Goal: Task Accomplishment & Management: Manage account settings

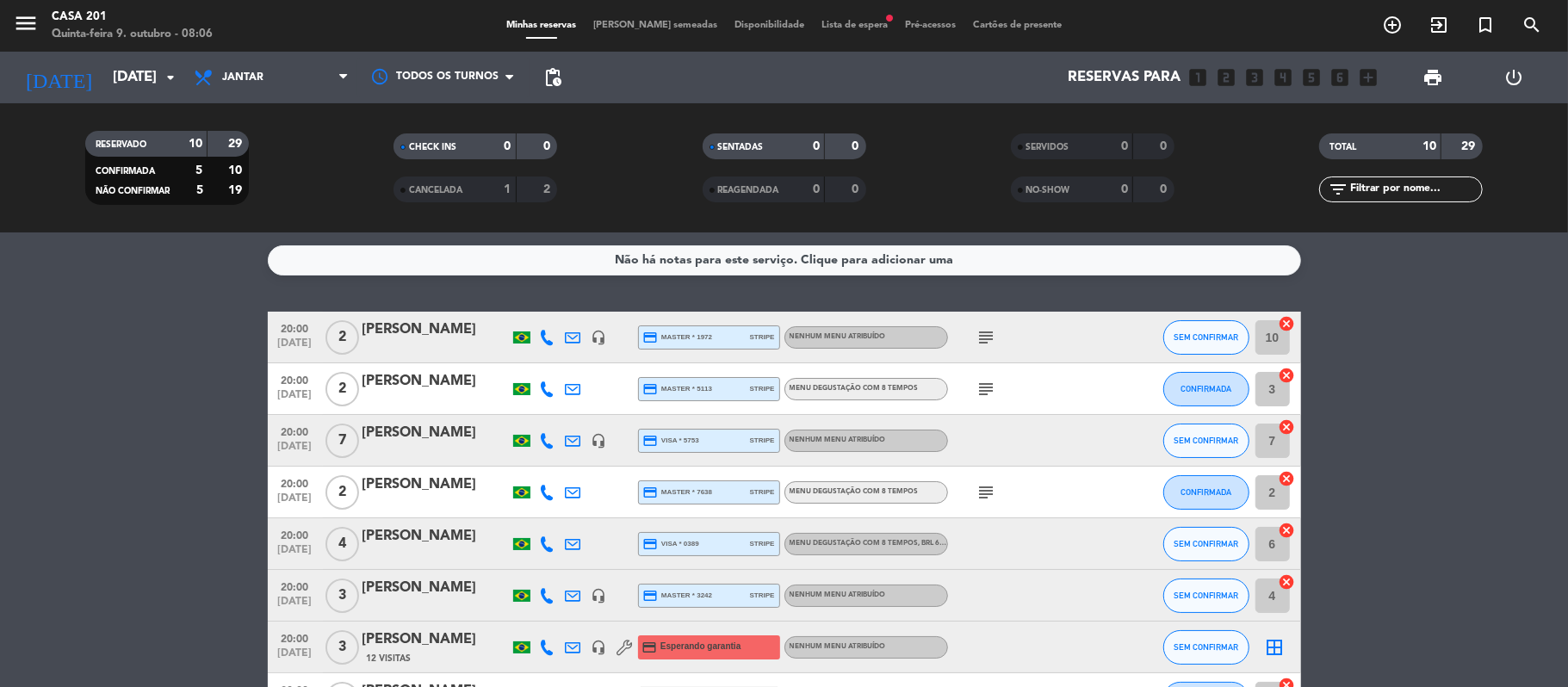
click at [987, 345] on icon "subject" at bounding box center [987, 338] width 21 height 21
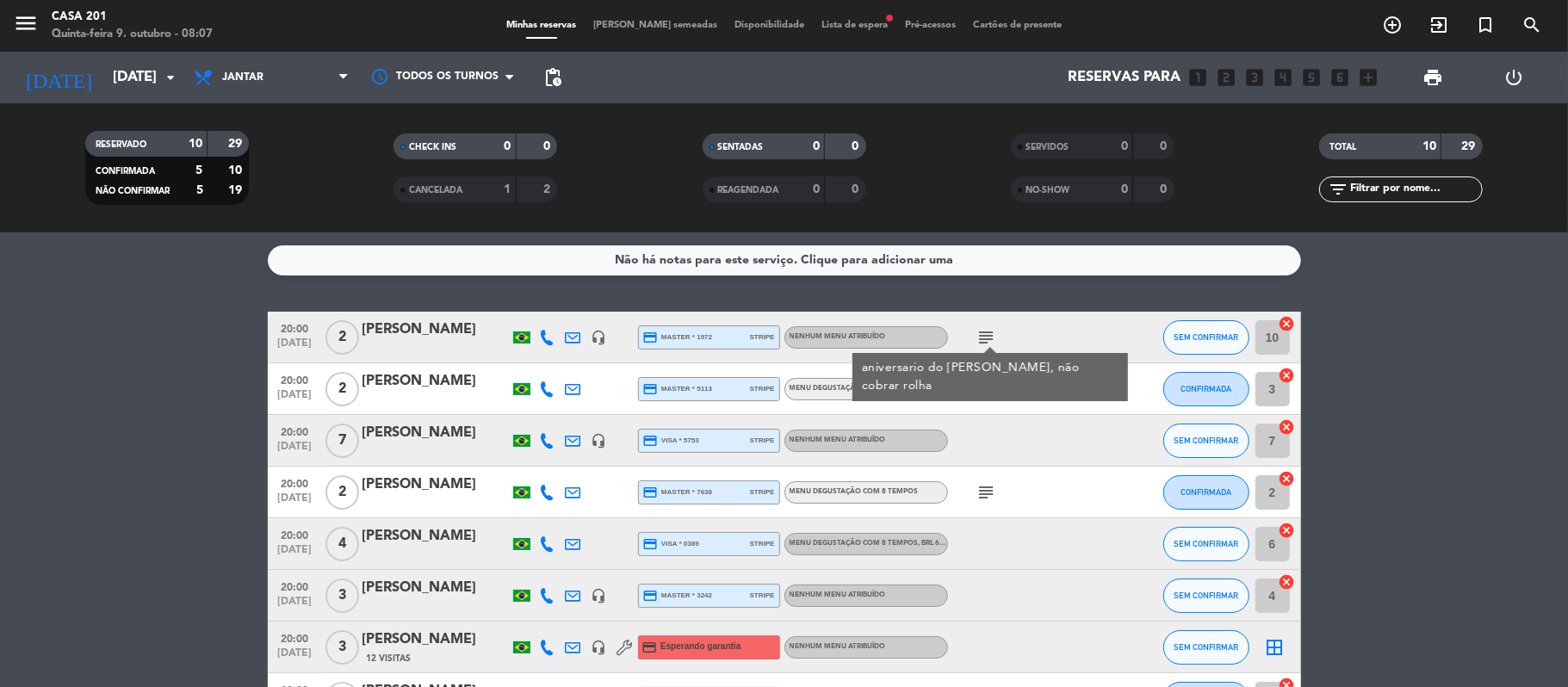
click at [987, 339] on icon "subject" at bounding box center [987, 338] width 21 height 21
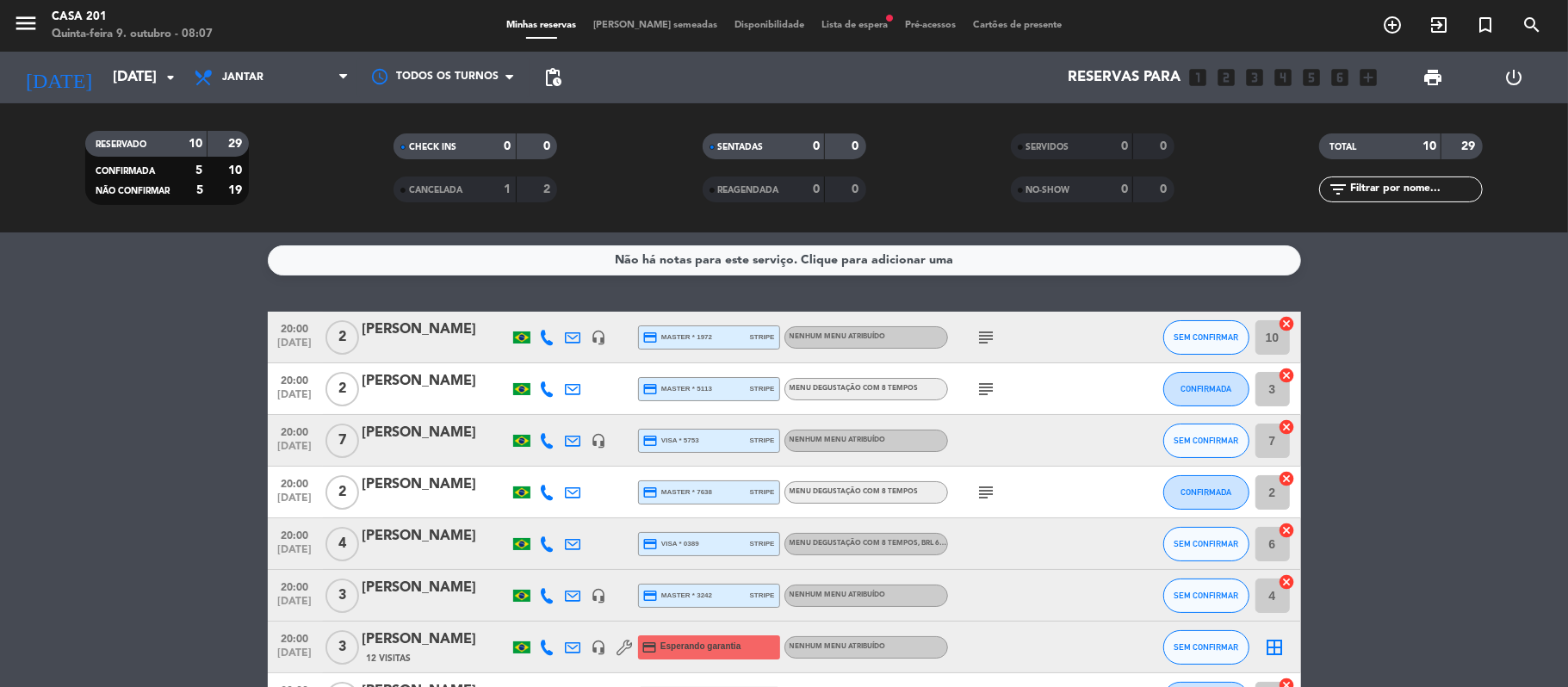
click at [985, 383] on icon "subject" at bounding box center [987, 389] width 21 height 21
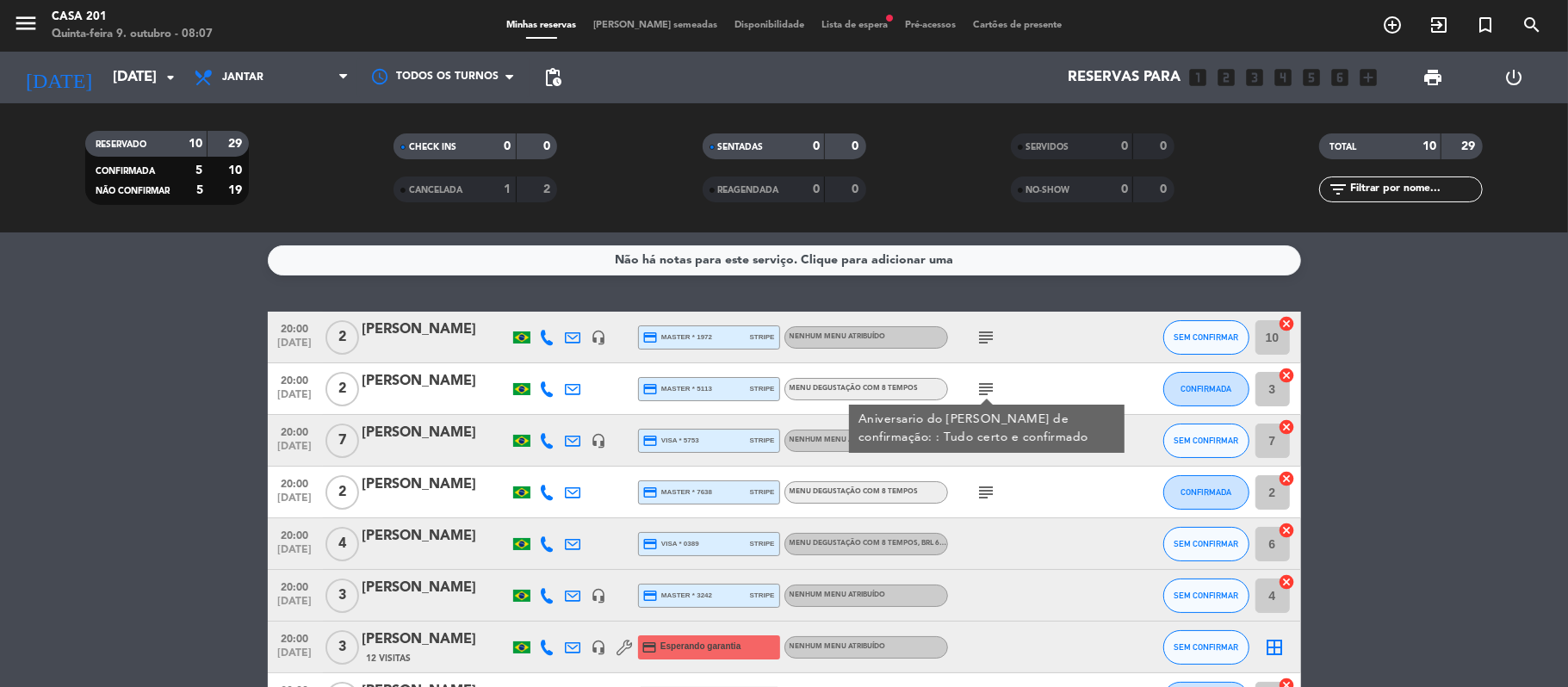
click at [985, 383] on icon "subject" at bounding box center [987, 389] width 21 height 21
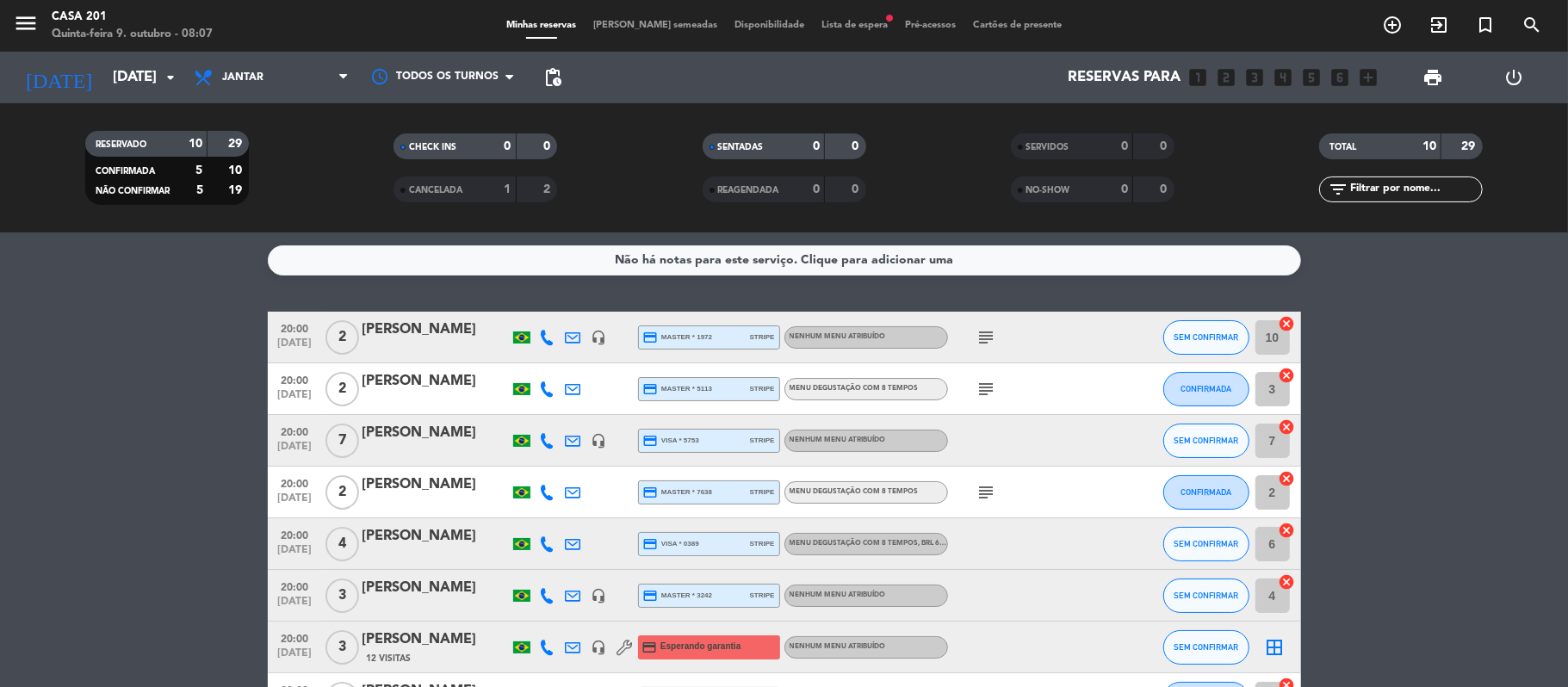
click at [984, 491] on icon "subject" at bounding box center [987, 493] width 21 height 21
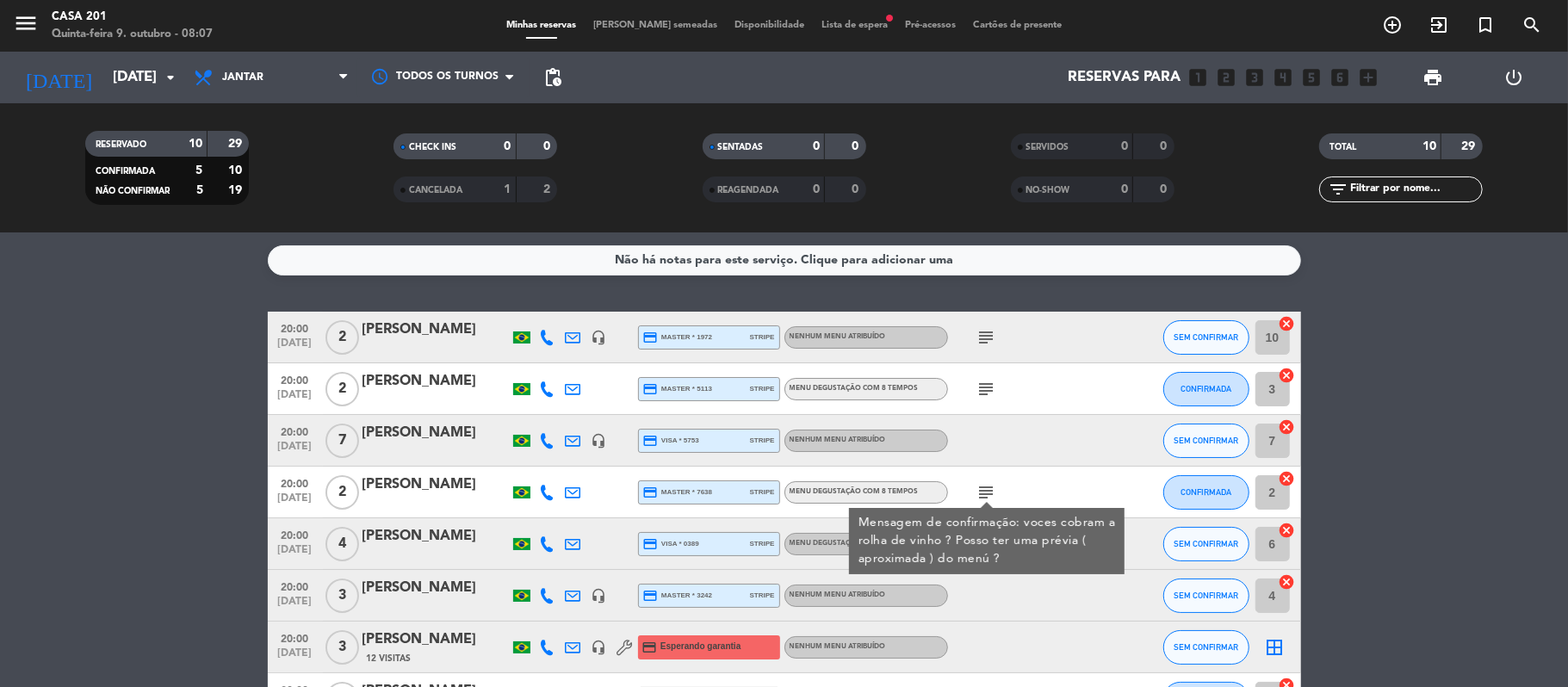
click at [984, 491] on icon "subject" at bounding box center [987, 493] width 21 height 21
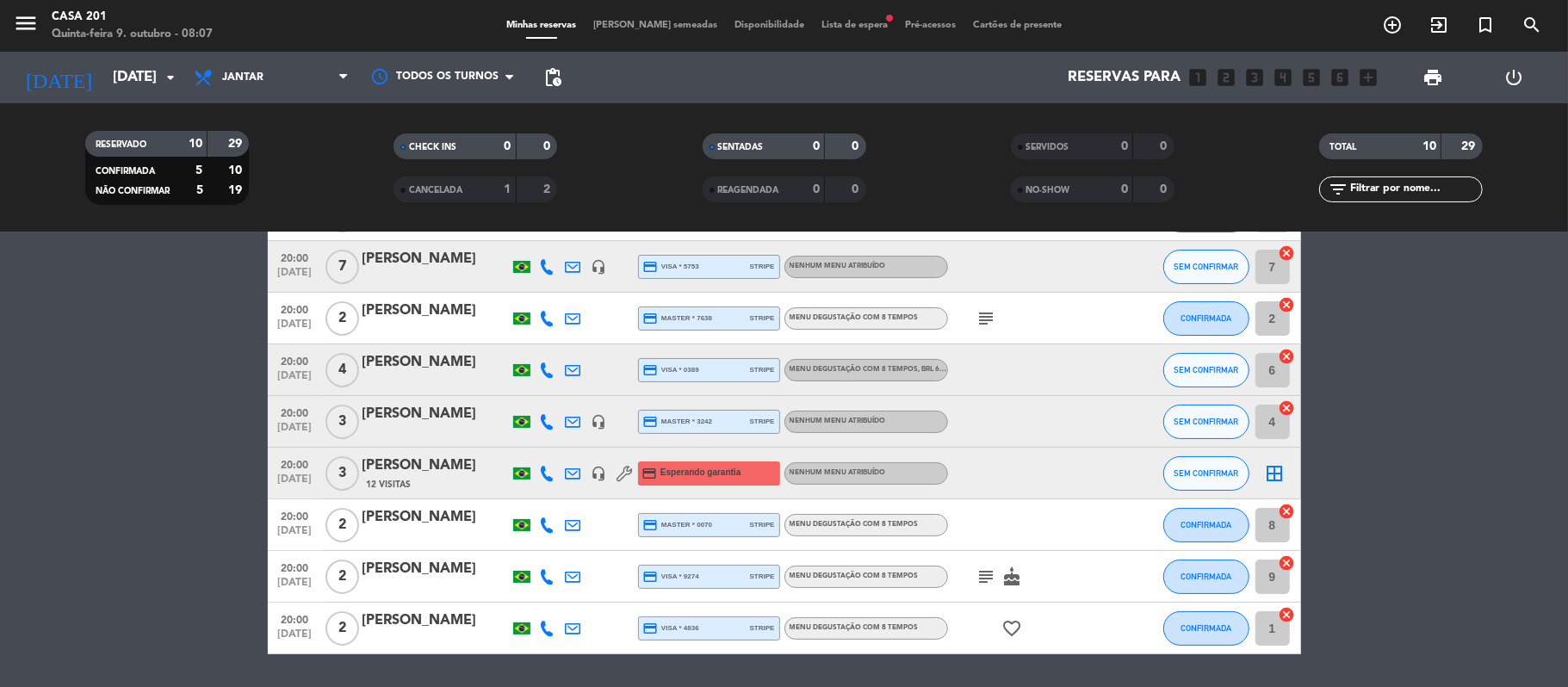
scroll to position [214, 0]
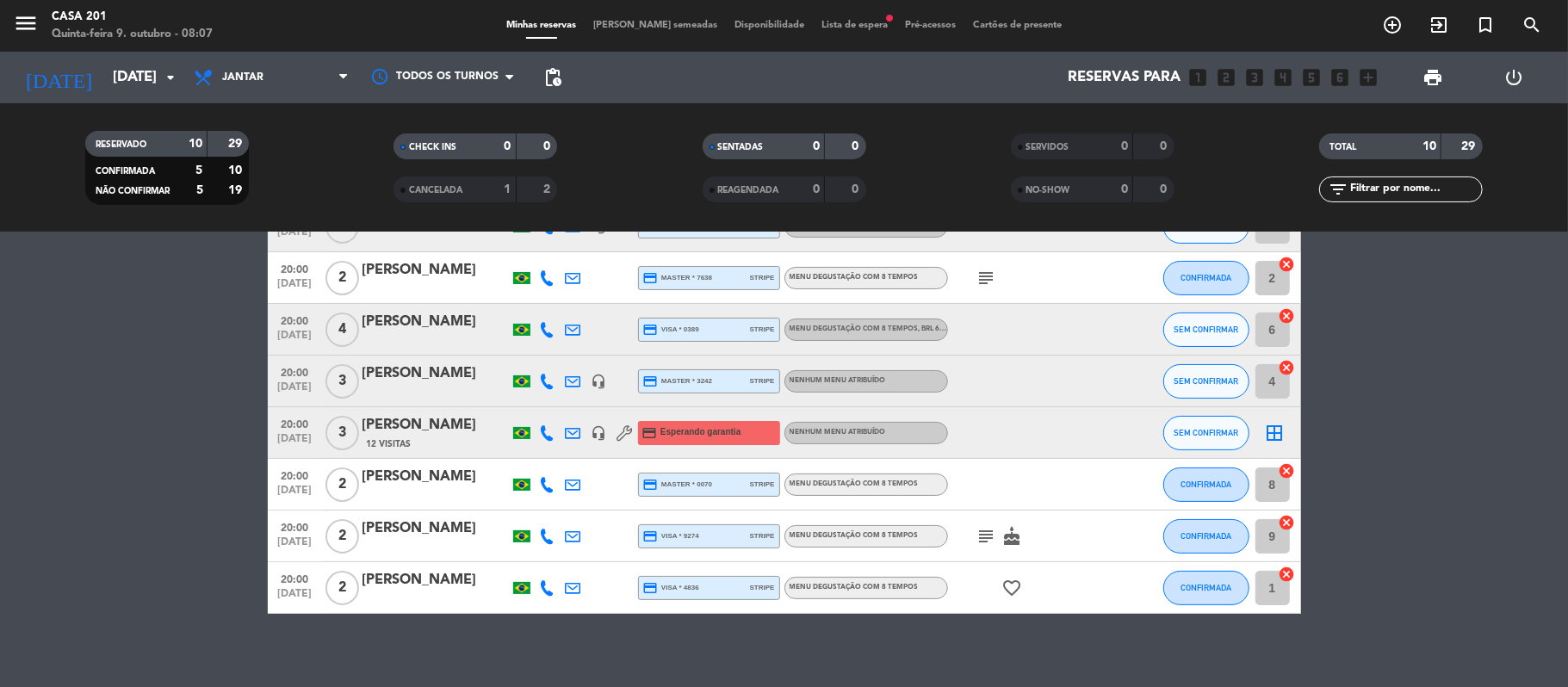
click at [984, 534] on icon "subject" at bounding box center [987, 537] width 21 height 21
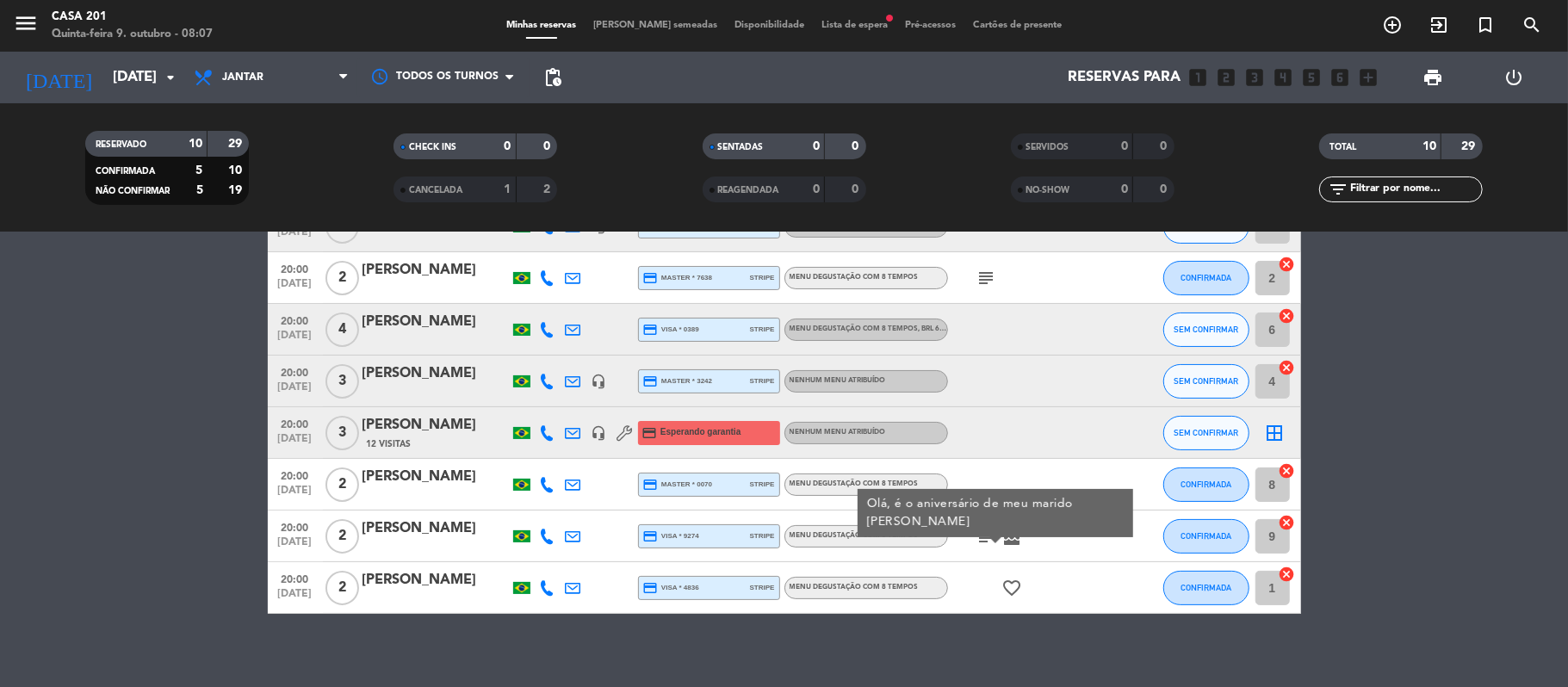
click at [984, 532] on icon "subject" at bounding box center [987, 537] width 21 height 21
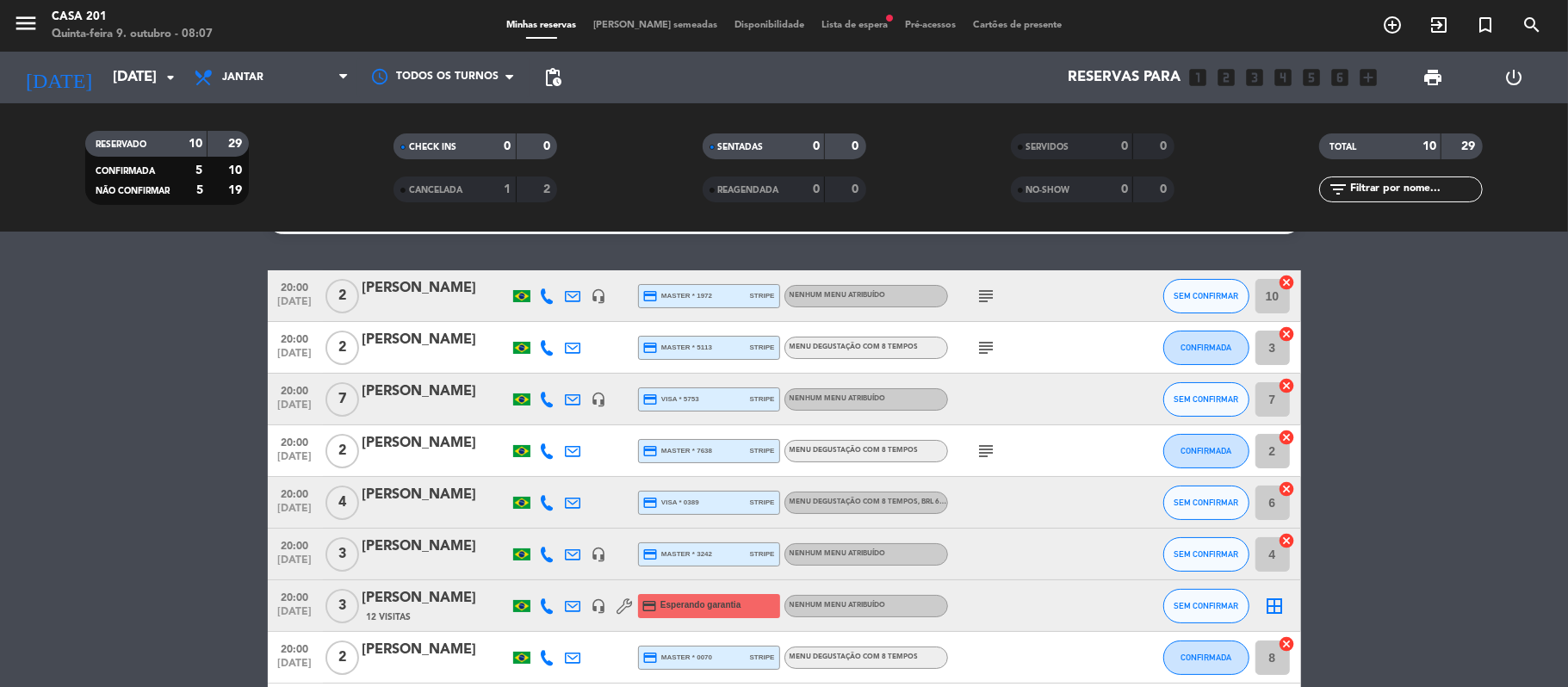
scroll to position [10, 0]
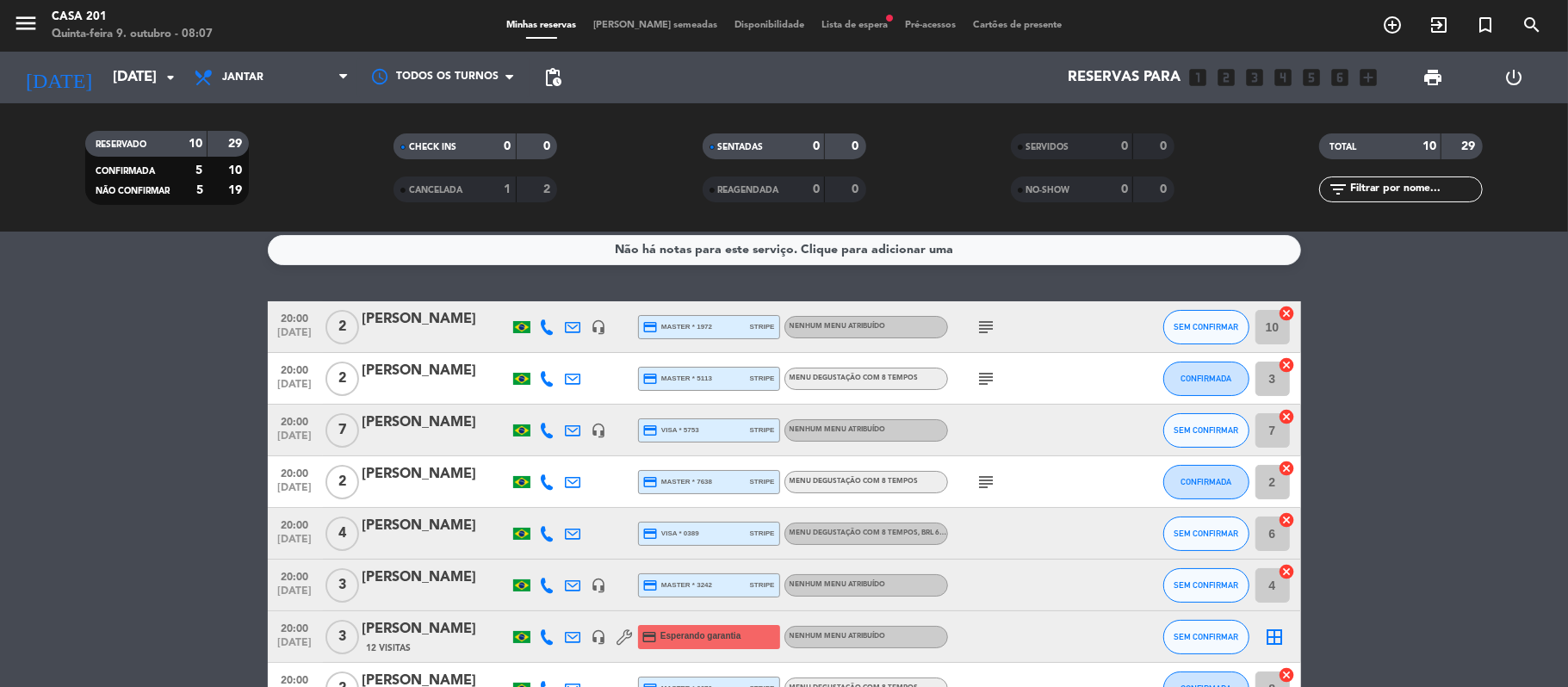
click at [987, 322] on icon "subject" at bounding box center [987, 327] width 21 height 21
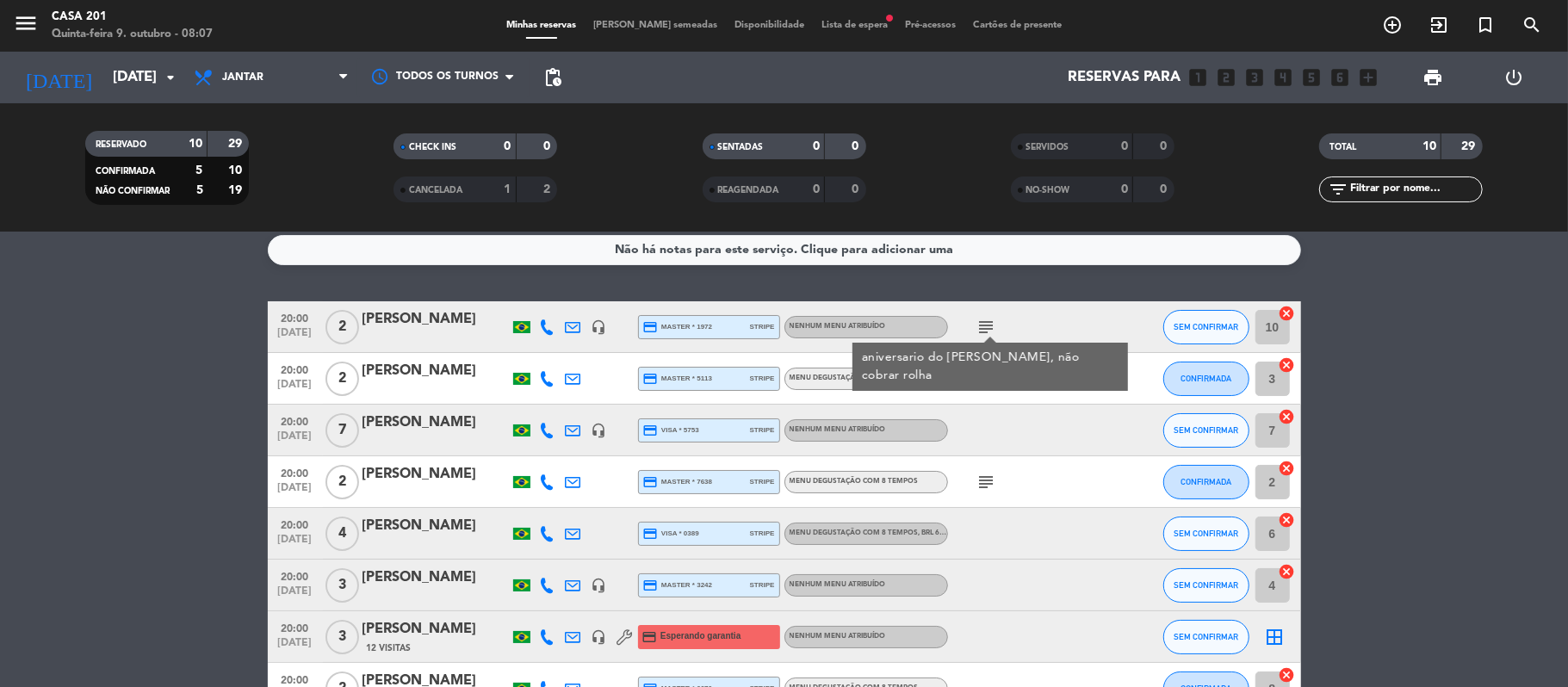
click at [987, 322] on icon "subject" at bounding box center [987, 327] width 21 height 21
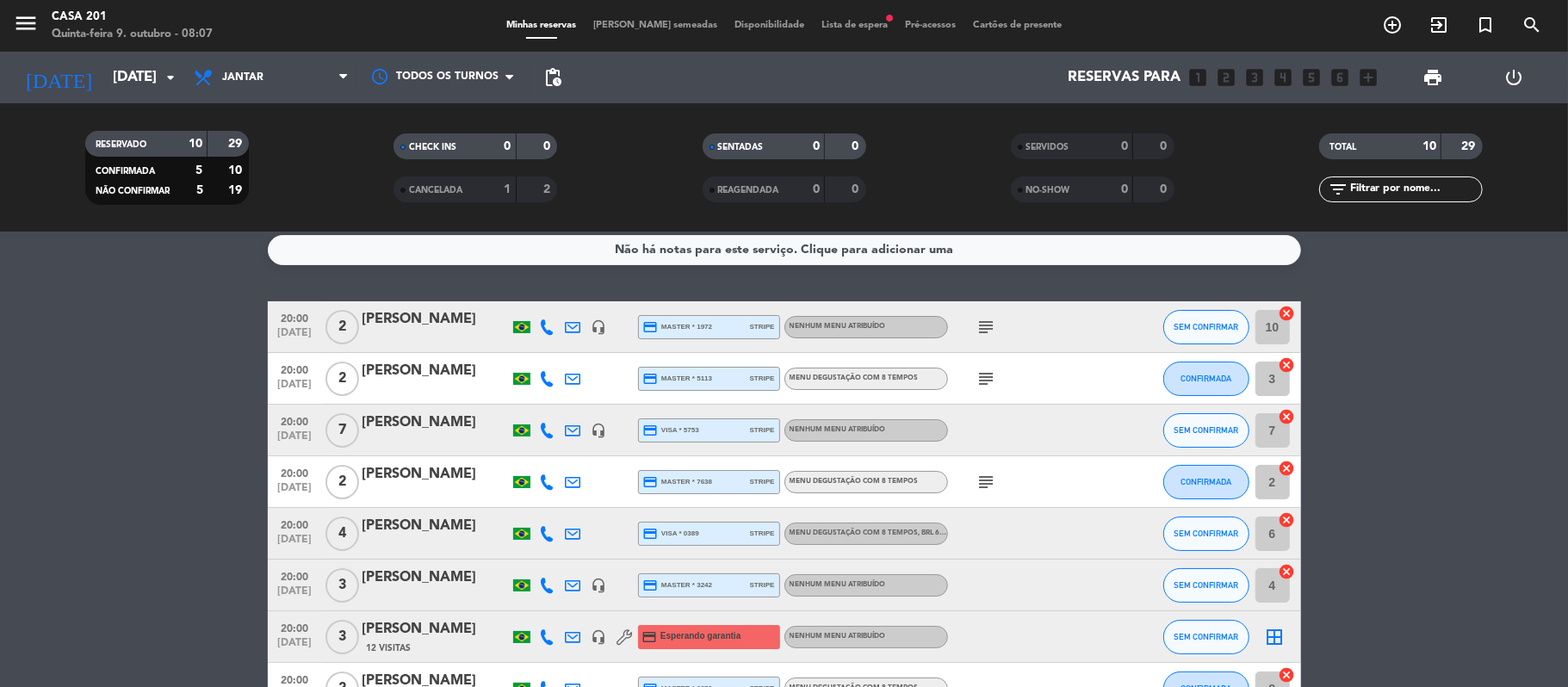
click at [978, 377] on icon "subject" at bounding box center [987, 379] width 21 height 21
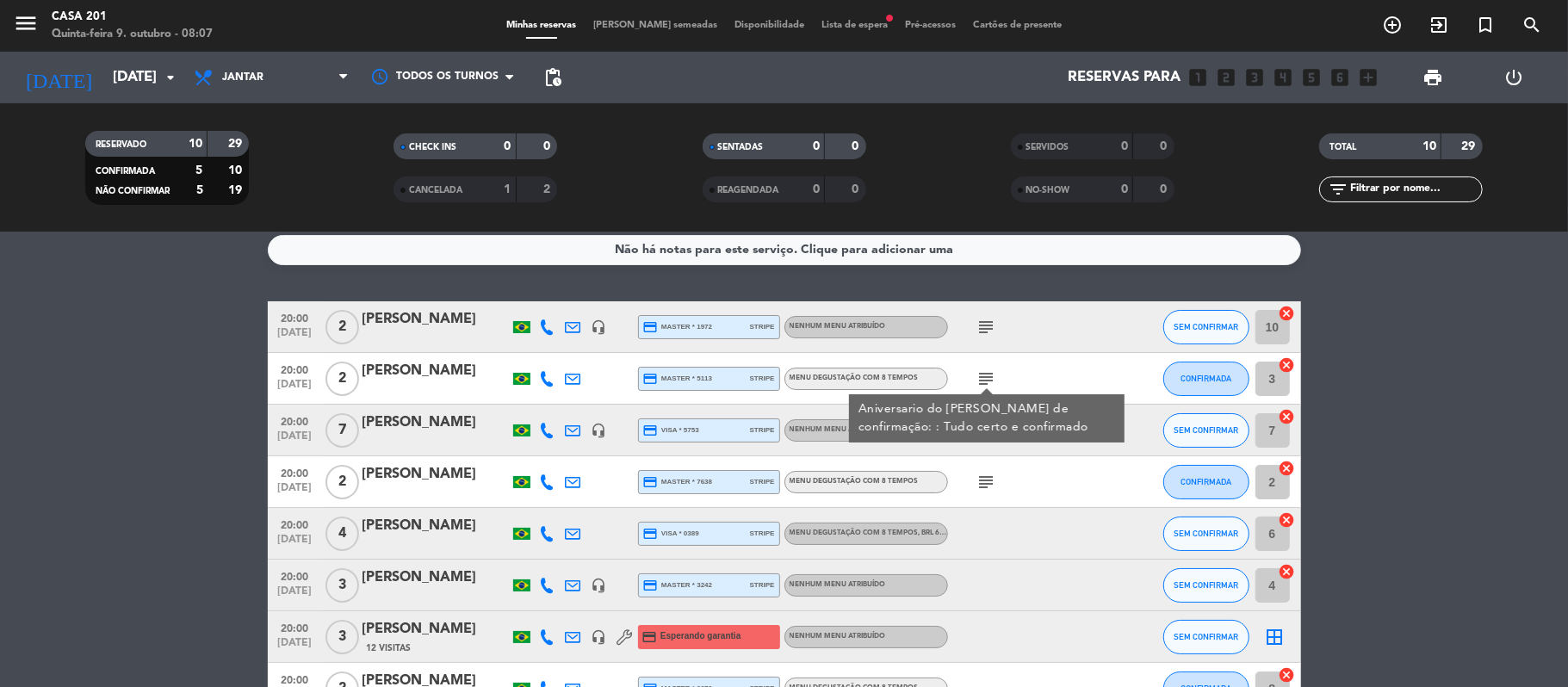
click at [978, 377] on icon "subject" at bounding box center [987, 379] width 21 height 21
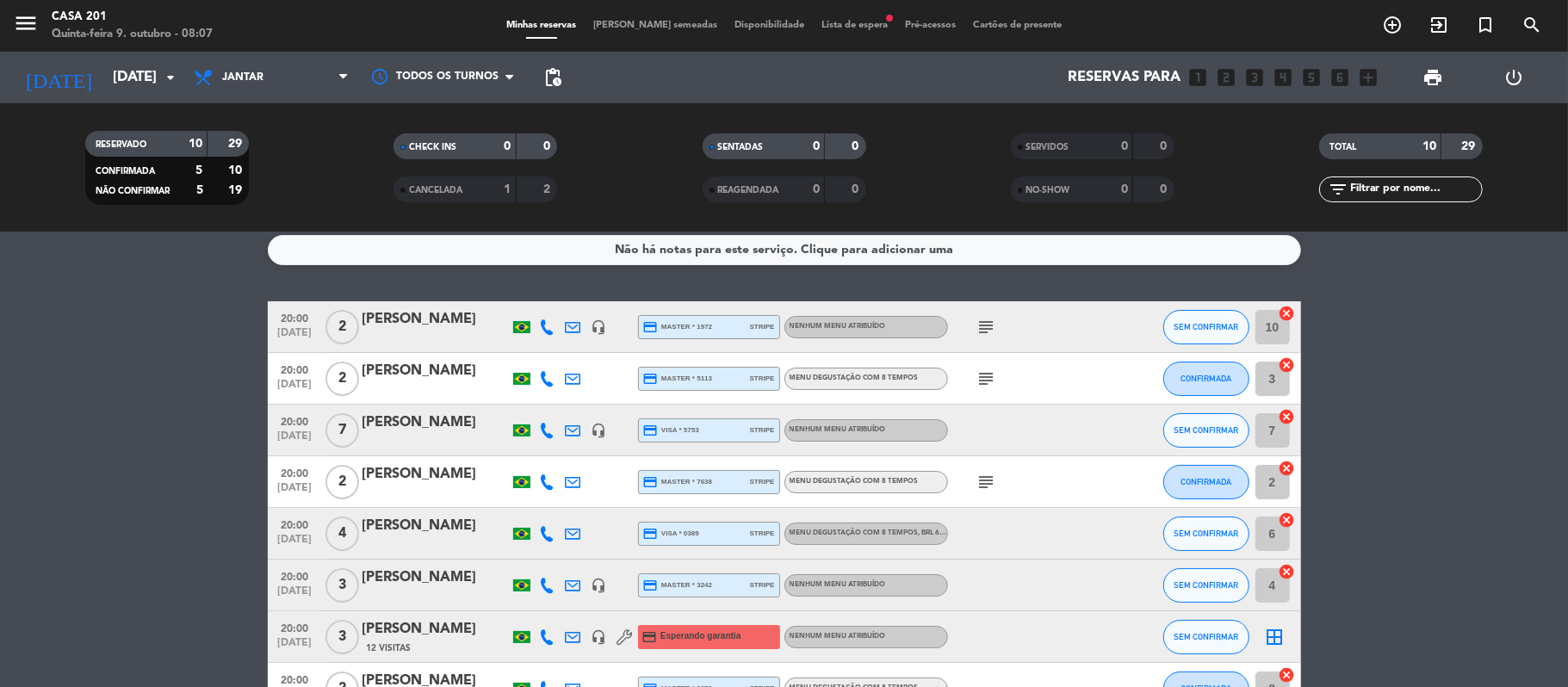
click at [984, 479] on icon "subject" at bounding box center [987, 482] width 21 height 21
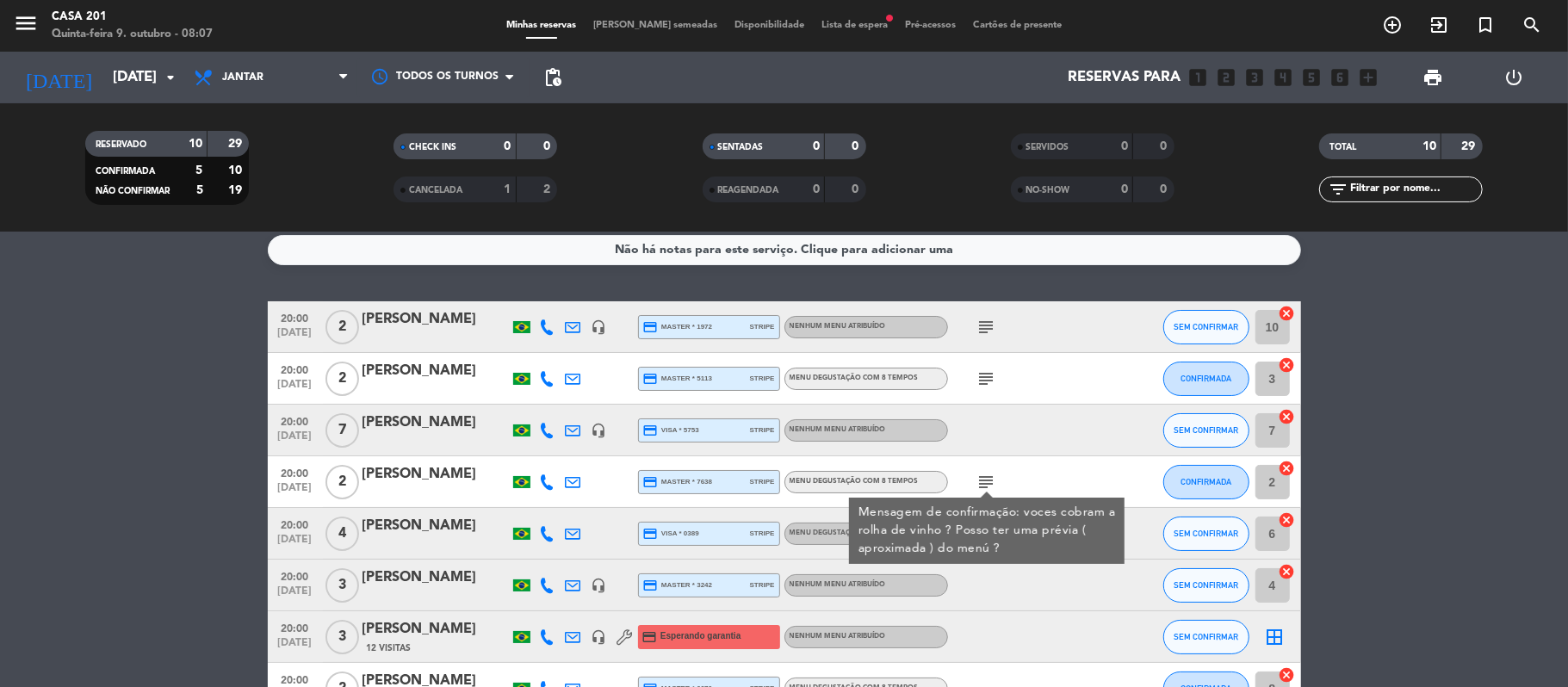
click at [984, 479] on icon "subject" at bounding box center [987, 482] width 21 height 21
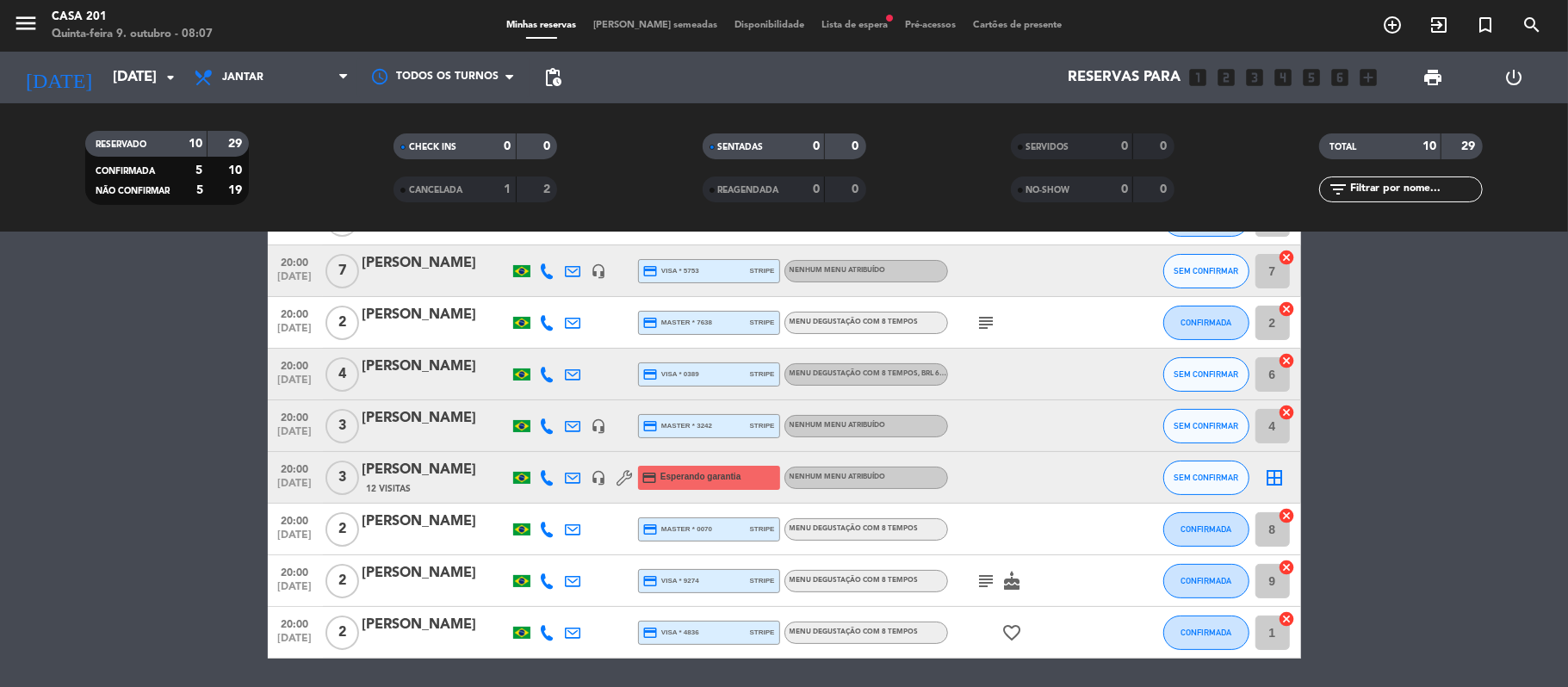
scroll to position [226, 0]
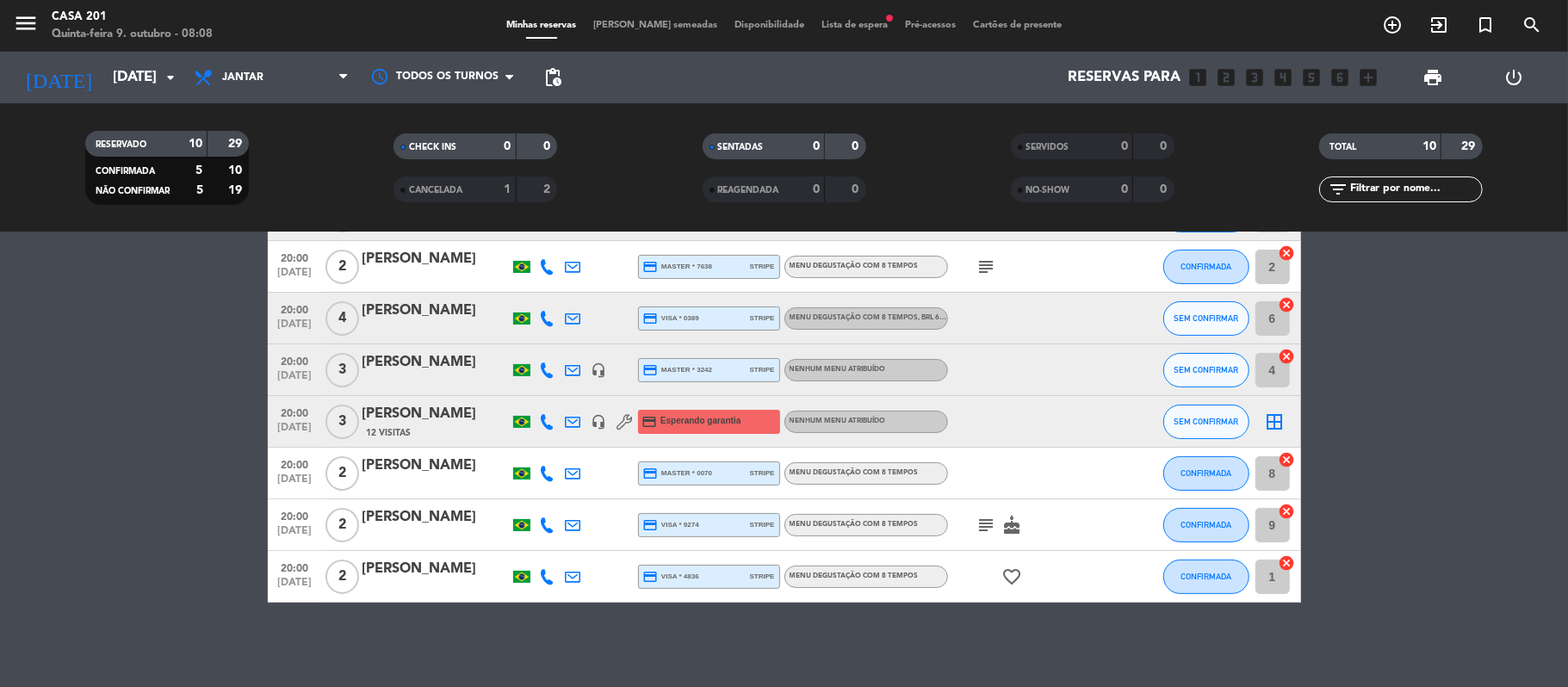
click at [985, 518] on div "subject cake" at bounding box center [1025, 524] width 155 height 50
click at [985, 518] on icon "subject" at bounding box center [987, 525] width 21 height 21
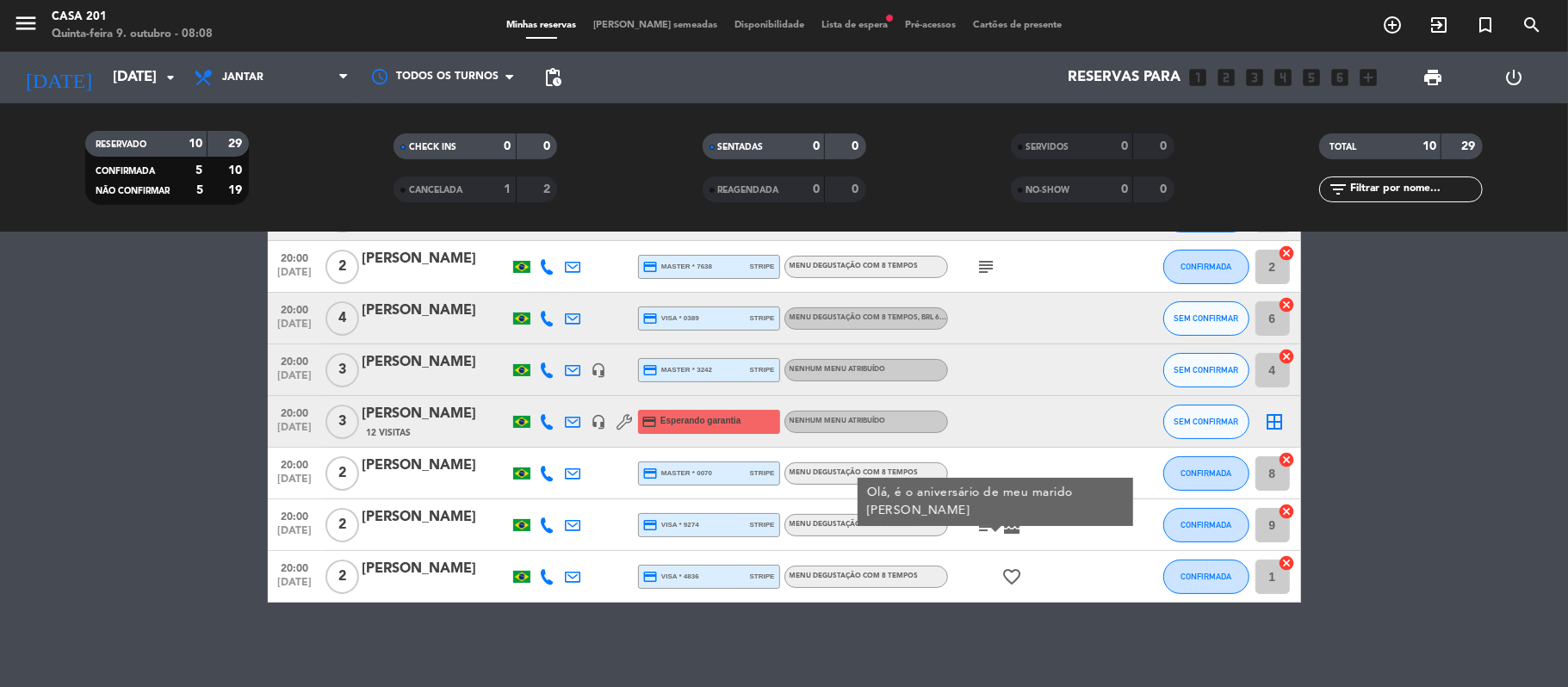
click at [985, 518] on icon "subject" at bounding box center [987, 525] width 21 height 21
